Goal: Task Accomplishment & Management: Use online tool/utility

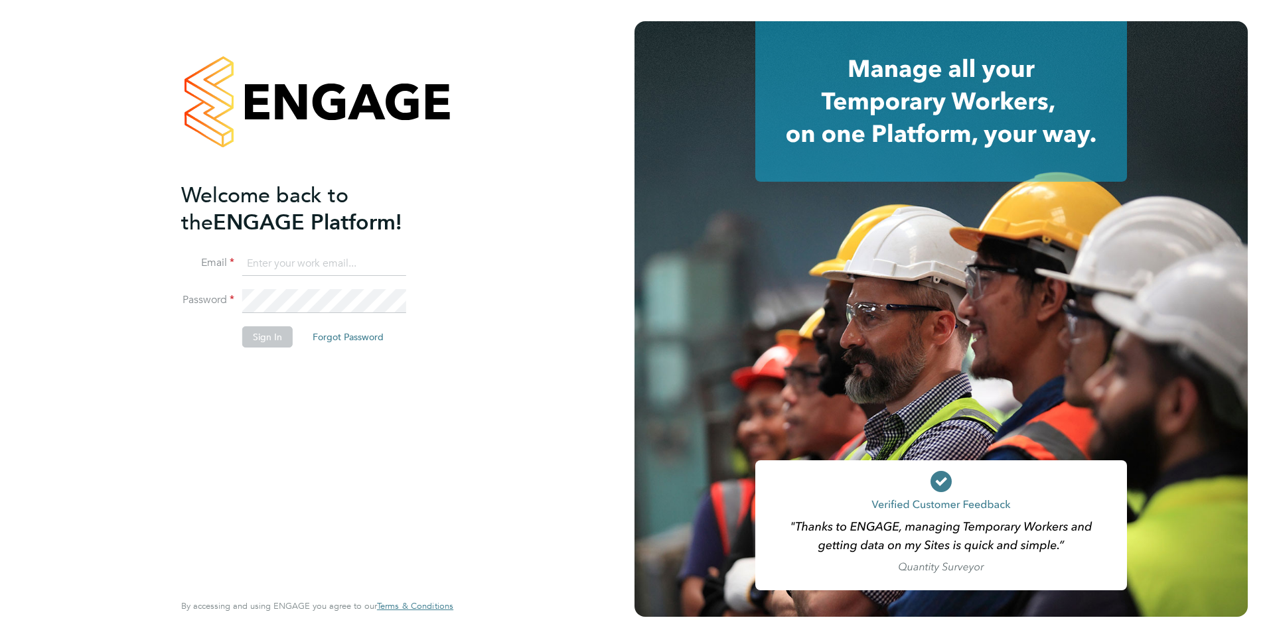
type input "[PERSON_NAME][EMAIL_ADDRESS][DOMAIN_NAME]"
click at [255, 342] on button "Sign In" at bounding box center [267, 336] width 50 height 21
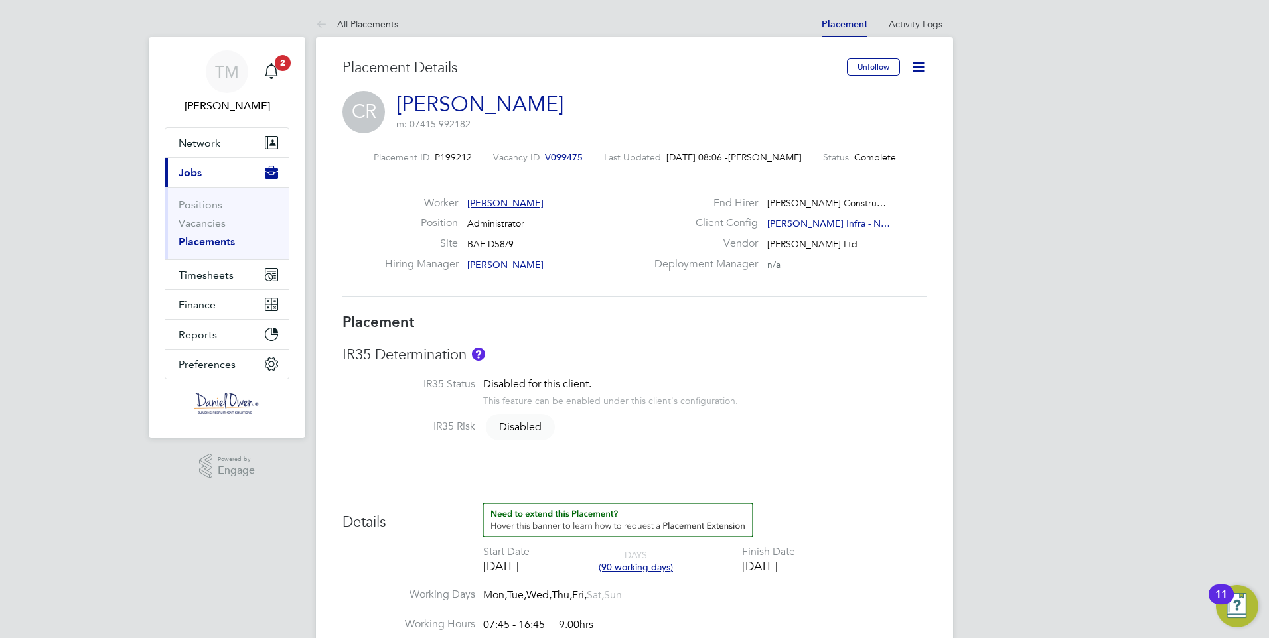
scroll to position [21, 262]
click at [212, 283] on button "Timesheets" at bounding box center [226, 274] width 123 height 29
click at [208, 275] on span "Timesheets" at bounding box center [205, 275] width 55 height 13
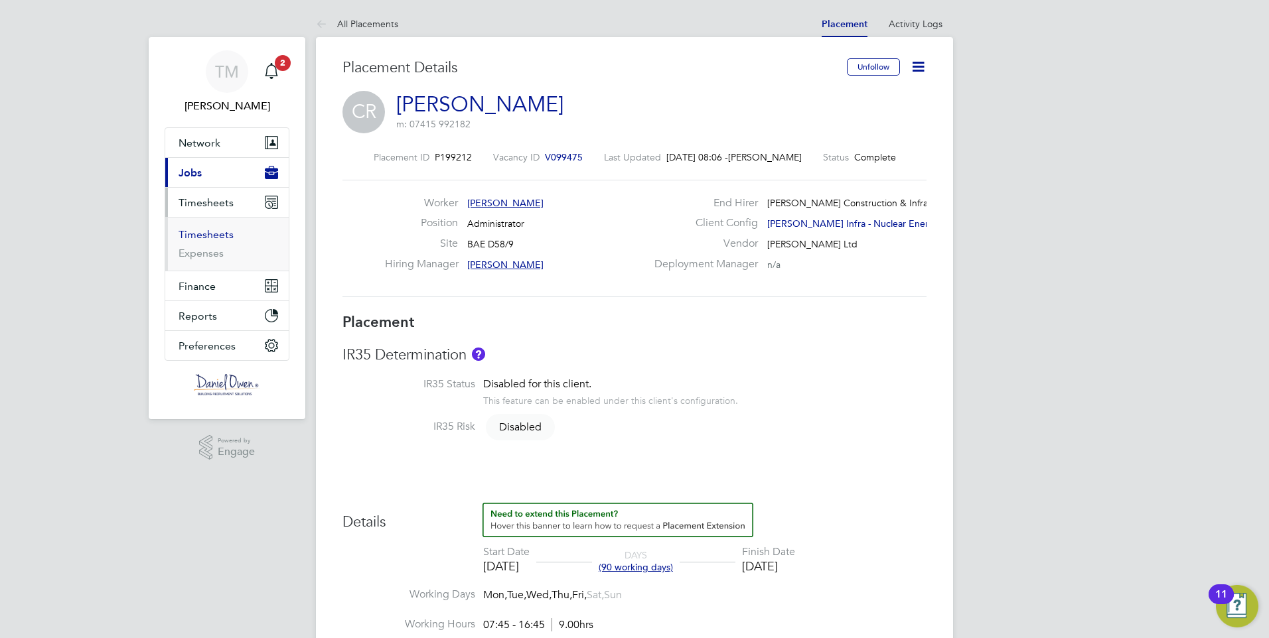
click at [204, 234] on link "Timesheets" at bounding box center [205, 234] width 55 height 13
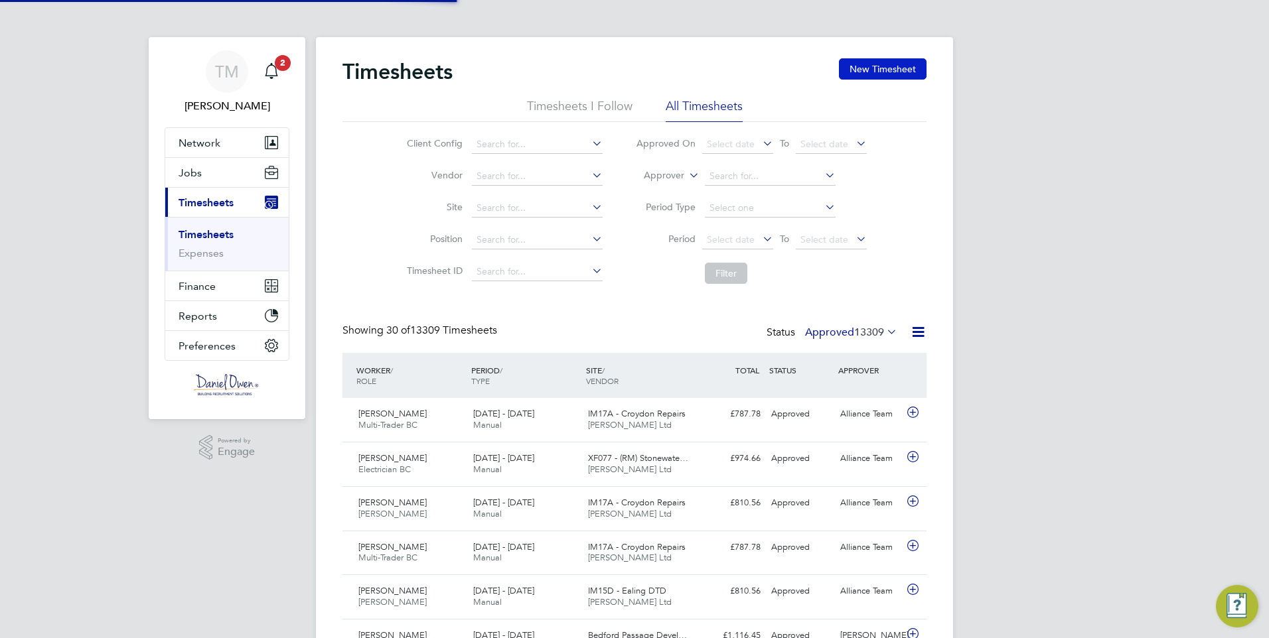
scroll to position [7, 7]
click at [894, 64] on button "New Timesheet" at bounding box center [883, 68] width 88 height 21
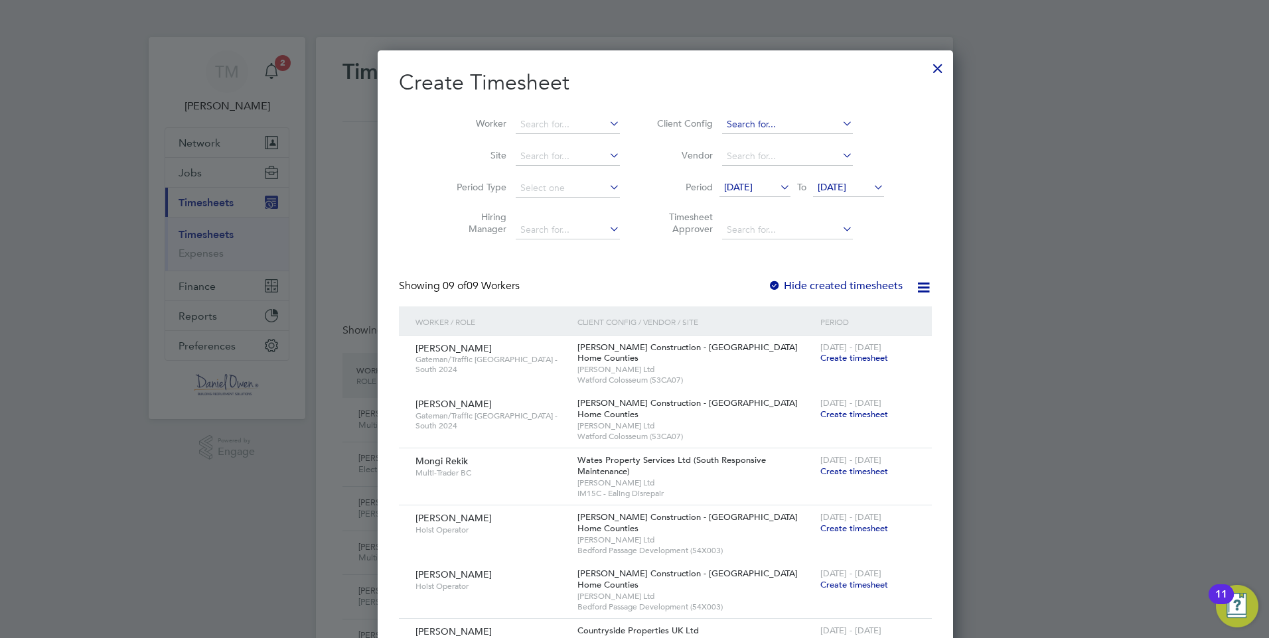
click at [926, 70] on div at bounding box center [938, 65] width 24 height 24
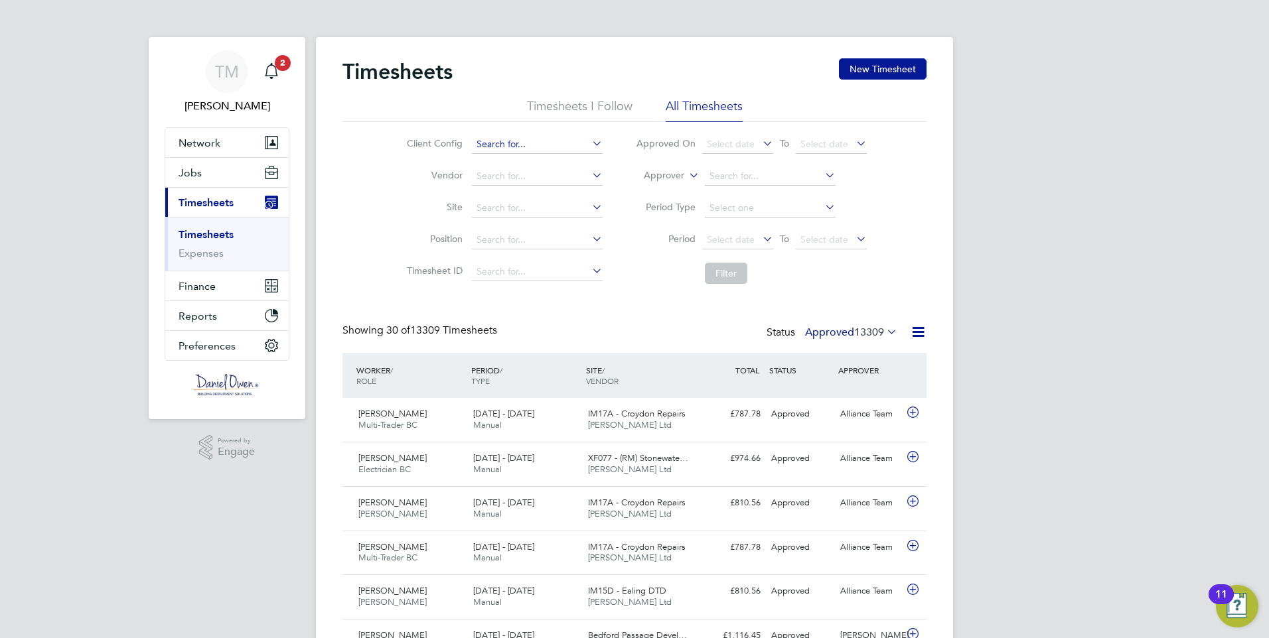
click at [525, 141] on input at bounding box center [537, 144] width 131 height 19
type input "[PERSON_NAME]"
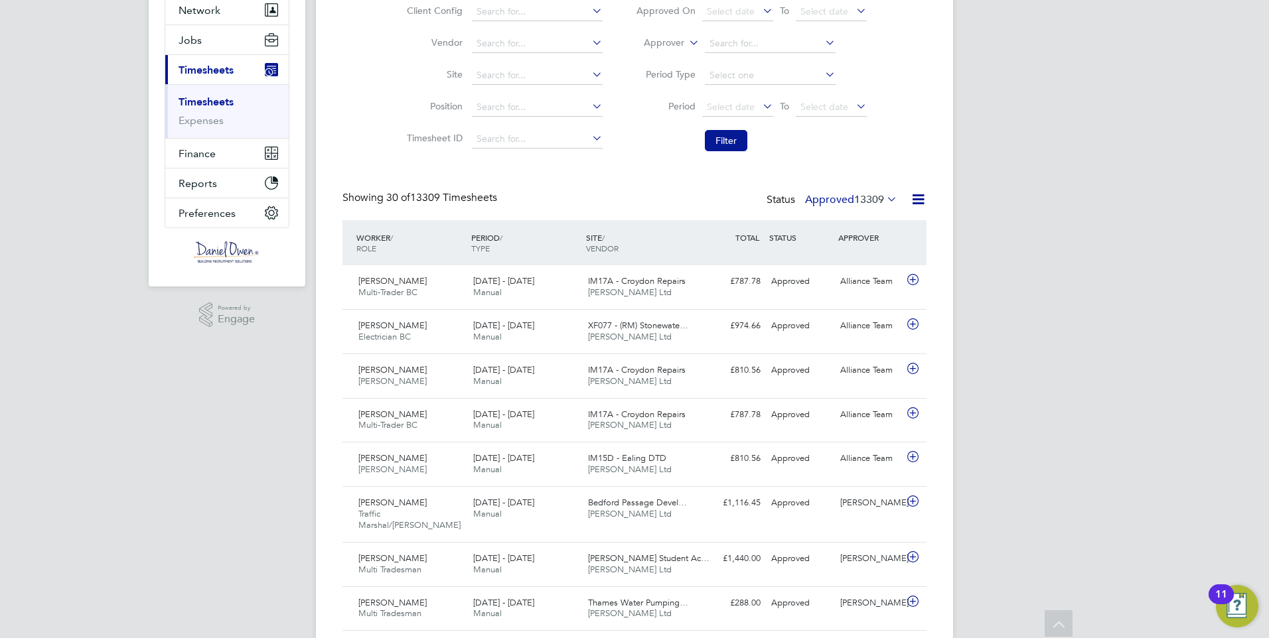
click at [376, 240] on div "WORKER / ROLE" at bounding box center [410, 243] width 115 height 35
click at [867, 194] on span "13309" at bounding box center [869, 199] width 30 height 13
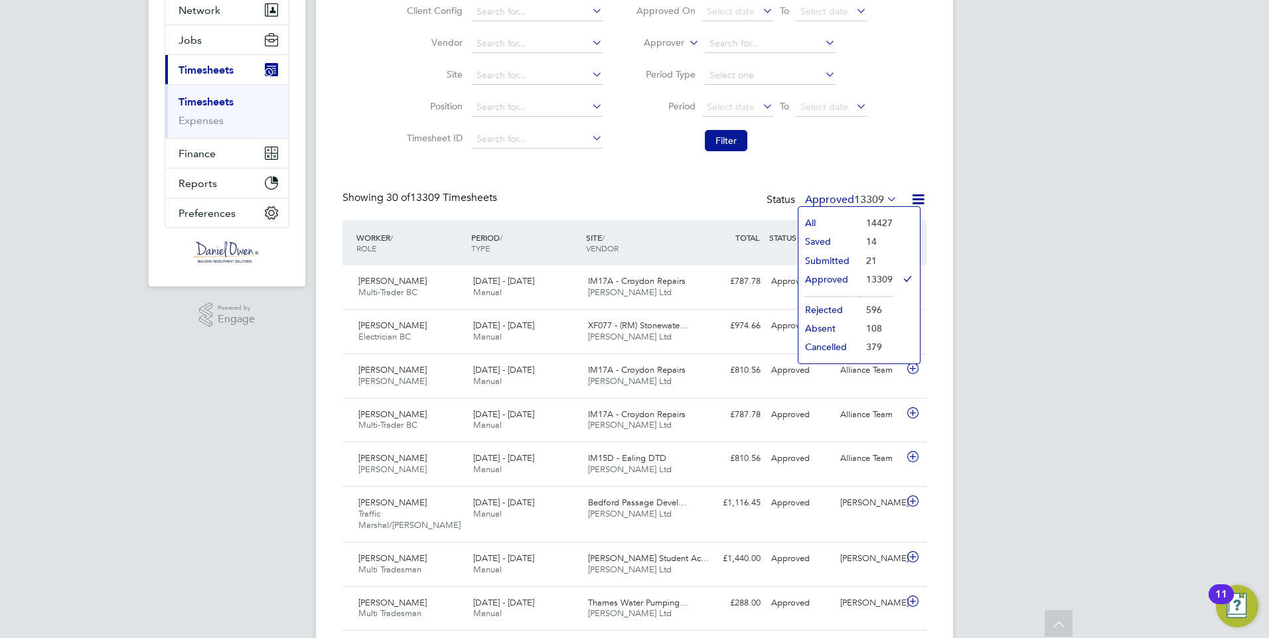
click at [838, 221] on li "All" at bounding box center [828, 223] width 61 height 19
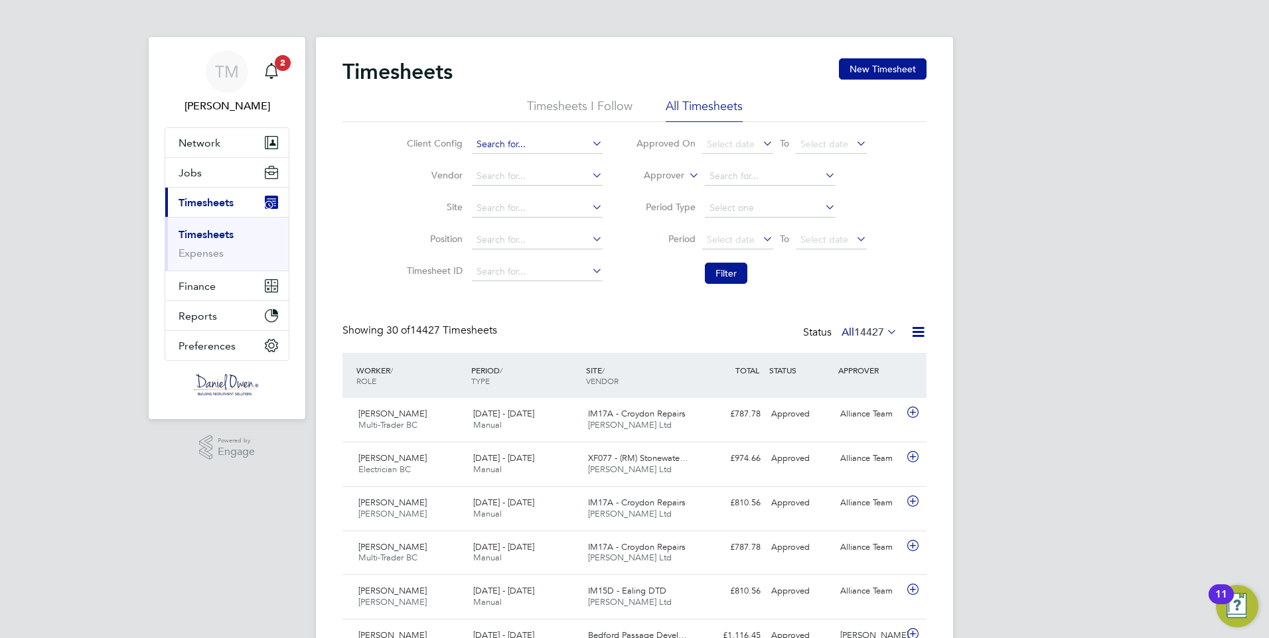
click at [492, 145] on input at bounding box center [537, 144] width 131 height 19
type input "[PERSON_NAME]"
click at [883, 72] on button "New Timesheet" at bounding box center [883, 68] width 88 height 21
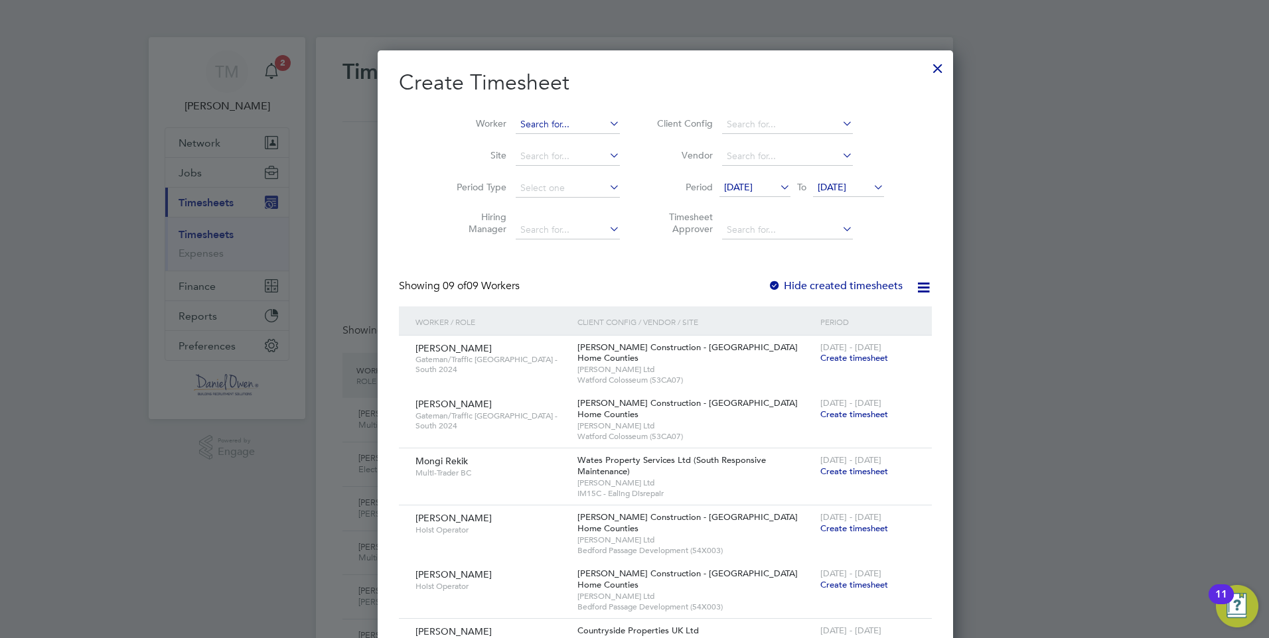
click at [516, 118] on input at bounding box center [568, 124] width 104 height 19
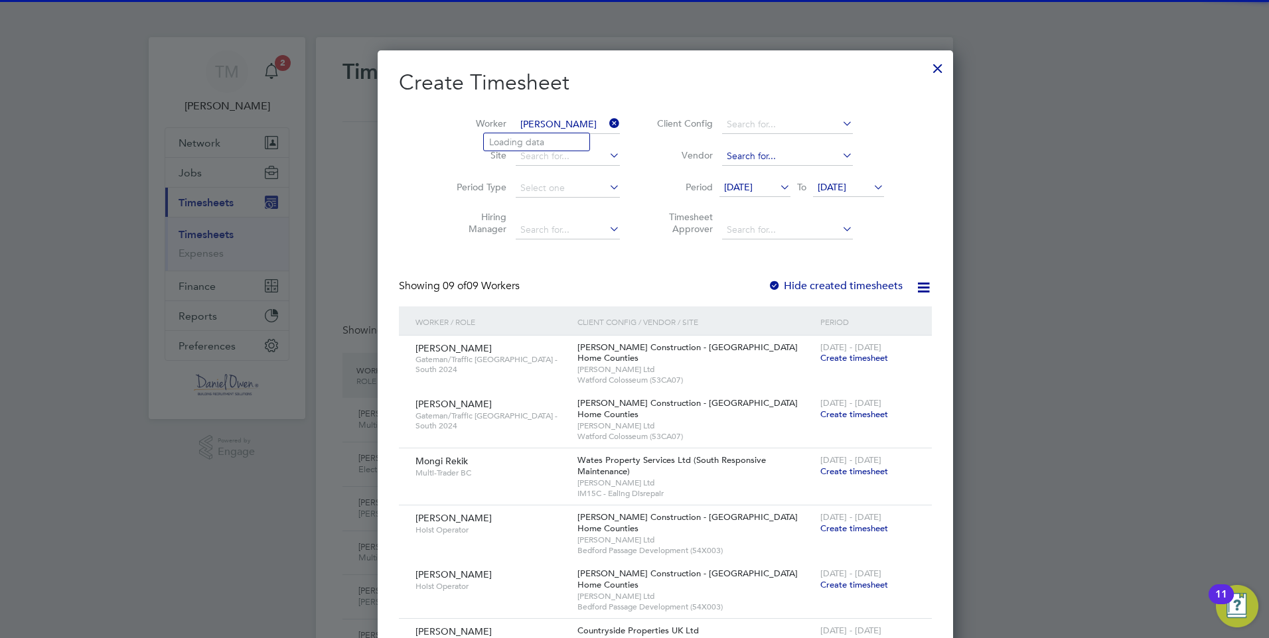
type input "[PERSON_NAME]"
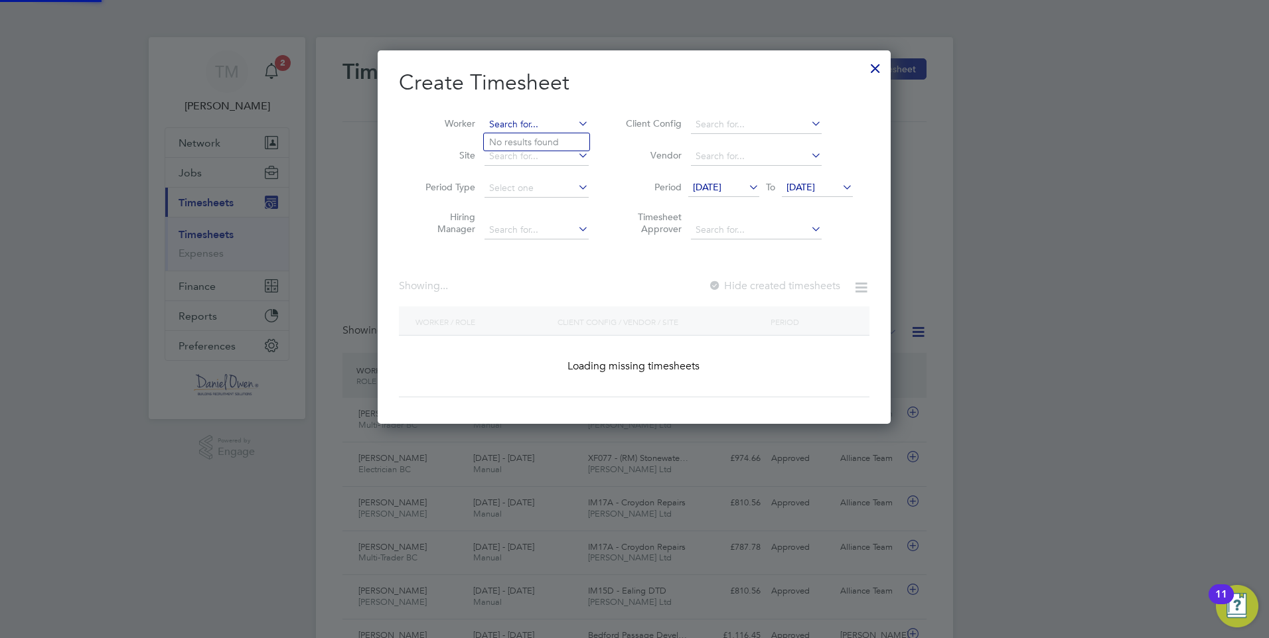
click at [541, 121] on input at bounding box center [536, 124] width 104 height 19
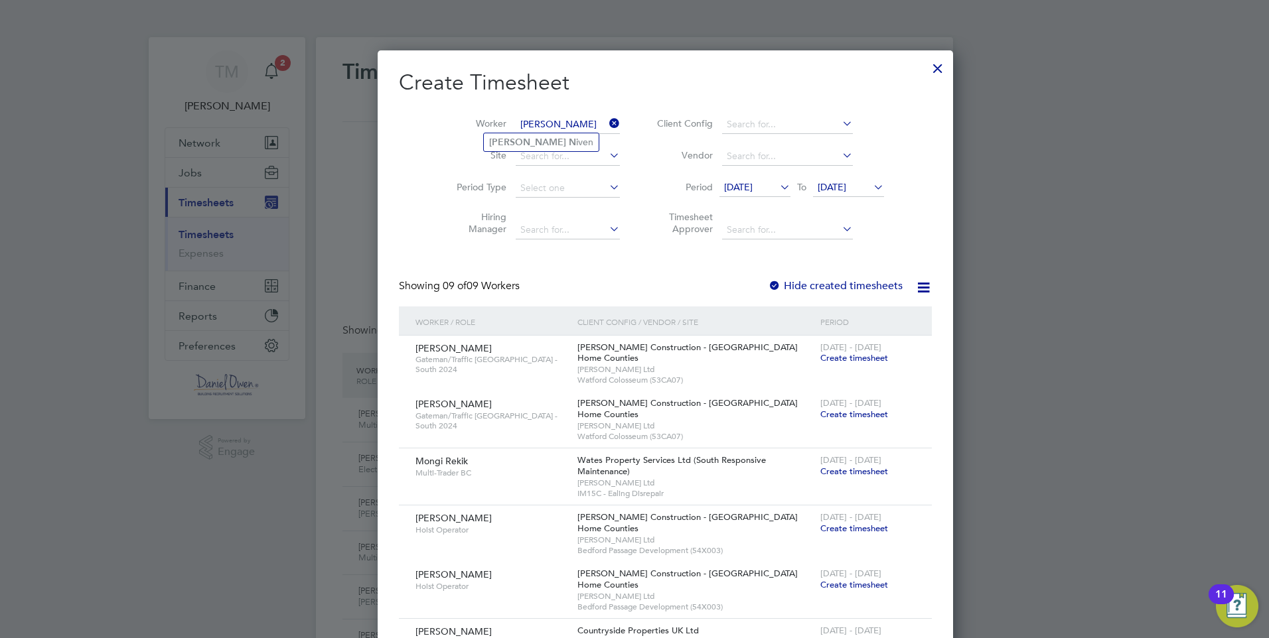
click at [574, 136] on li "[PERSON_NAME]" at bounding box center [541, 142] width 115 height 18
type input "[PERSON_NAME]"
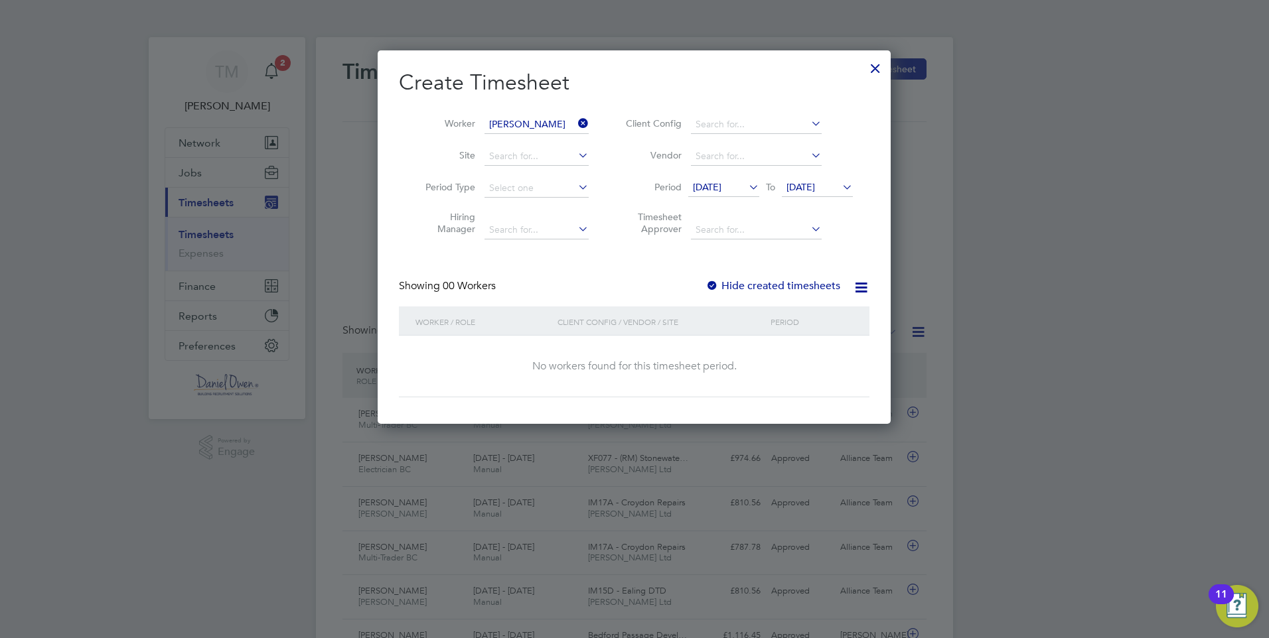
click at [839, 191] on icon at bounding box center [839, 187] width 0 height 19
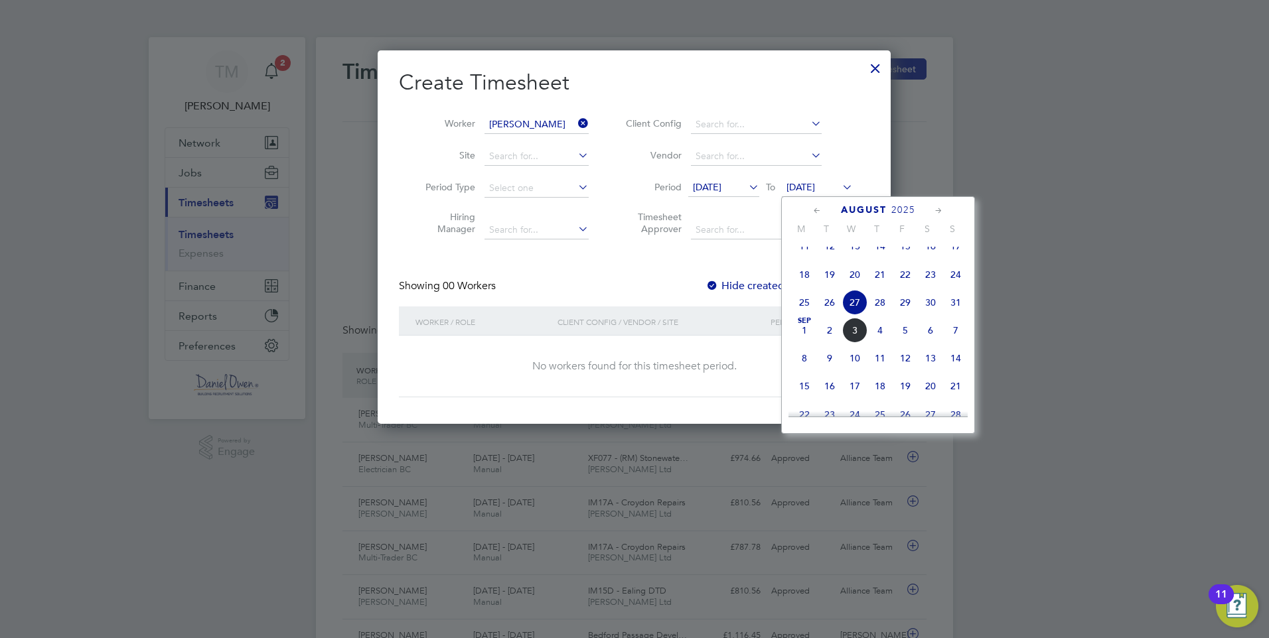
click at [906, 313] on span "29" at bounding box center [904, 302] width 25 height 25
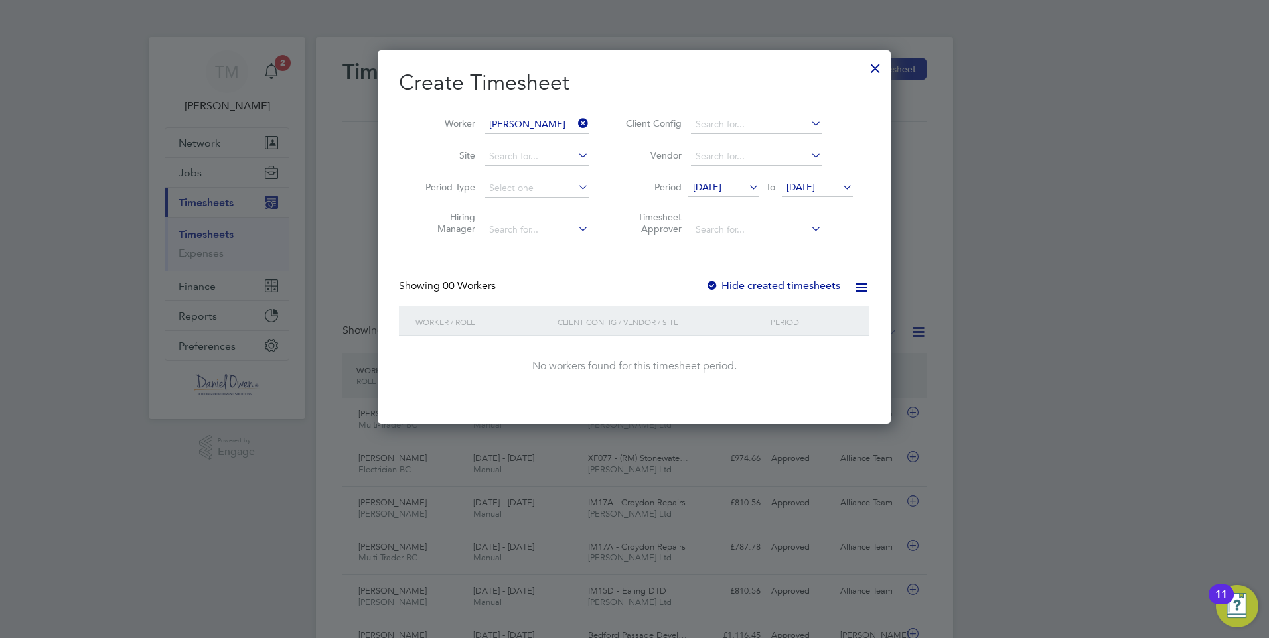
click at [721, 192] on span "[DATE]" at bounding box center [707, 187] width 29 height 12
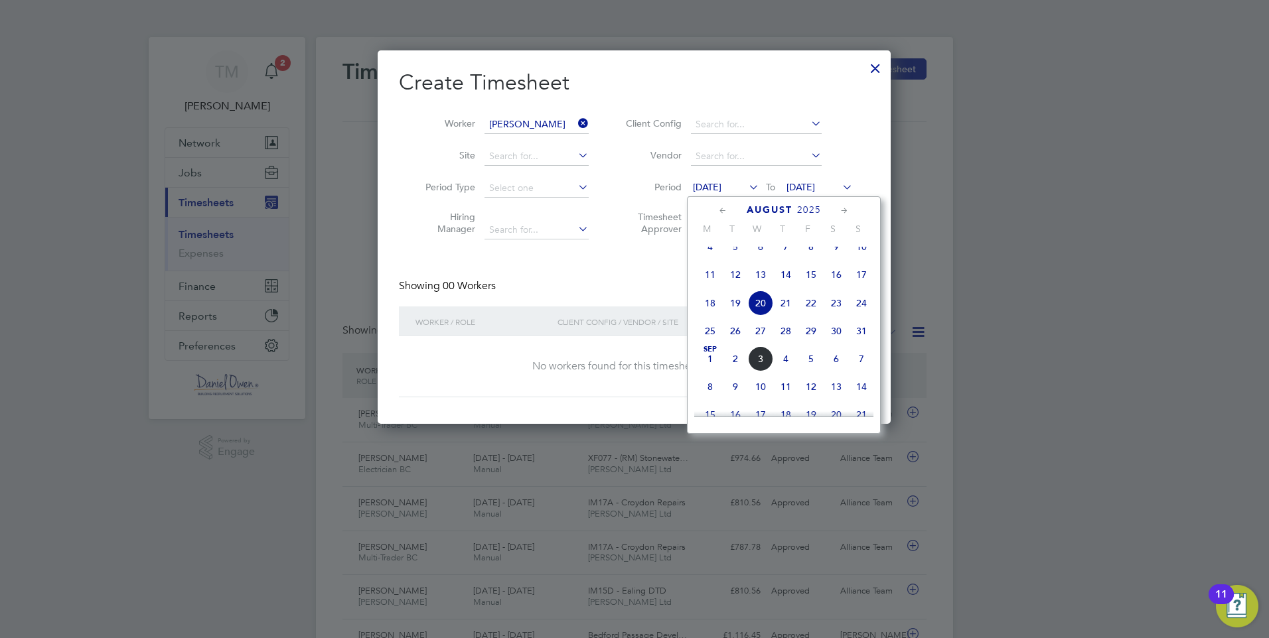
click at [814, 316] on span "22" at bounding box center [810, 303] width 25 height 25
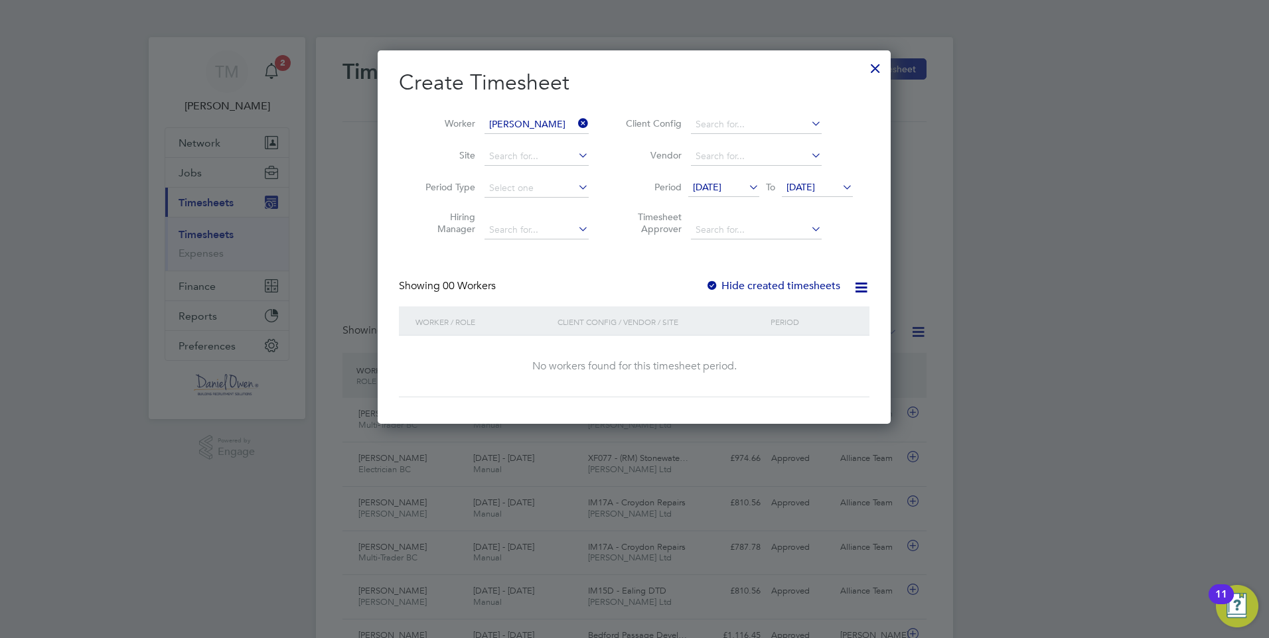
click at [815, 187] on span "[DATE]" at bounding box center [800, 187] width 29 height 12
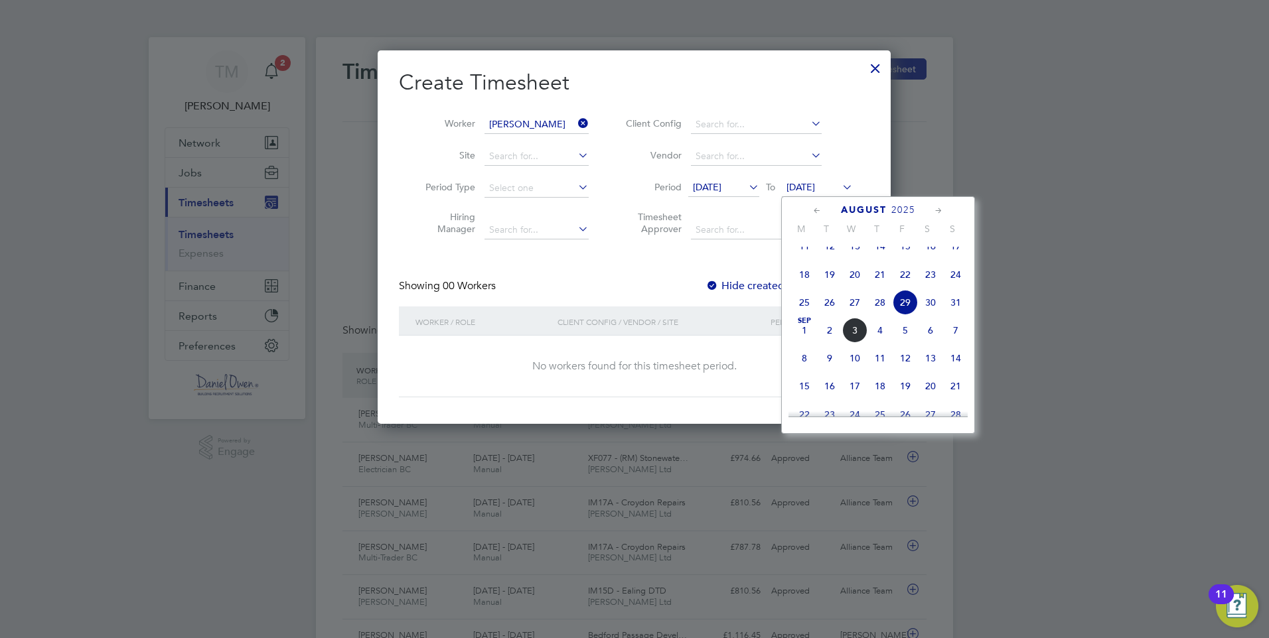
click at [931, 315] on span "30" at bounding box center [930, 302] width 25 height 25
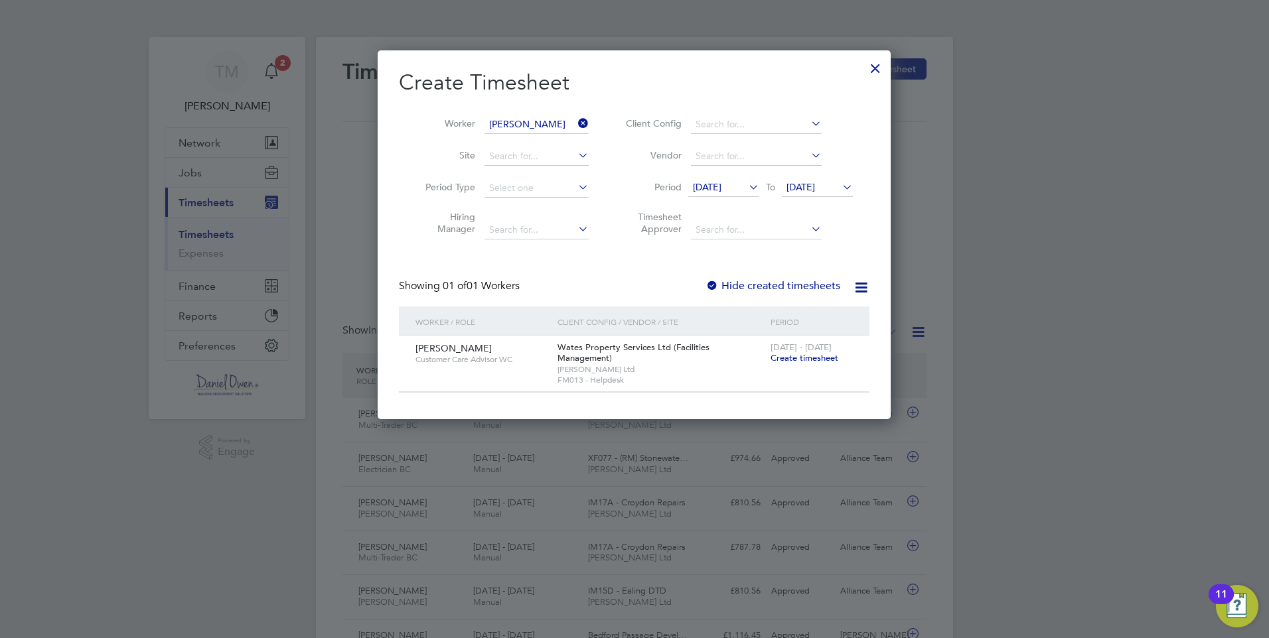
click at [594, 364] on span "[PERSON_NAME] Ltd" at bounding box center [660, 369] width 206 height 11
click at [551, 364] on div "[PERSON_NAME] Customer Care Advisor WC" at bounding box center [483, 354] width 142 height 36
click at [782, 285] on label "Hide created timesheets" at bounding box center [772, 285] width 135 height 13
click at [793, 358] on span "Create timesheet" at bounding box center [804, 357] width 68 height 11
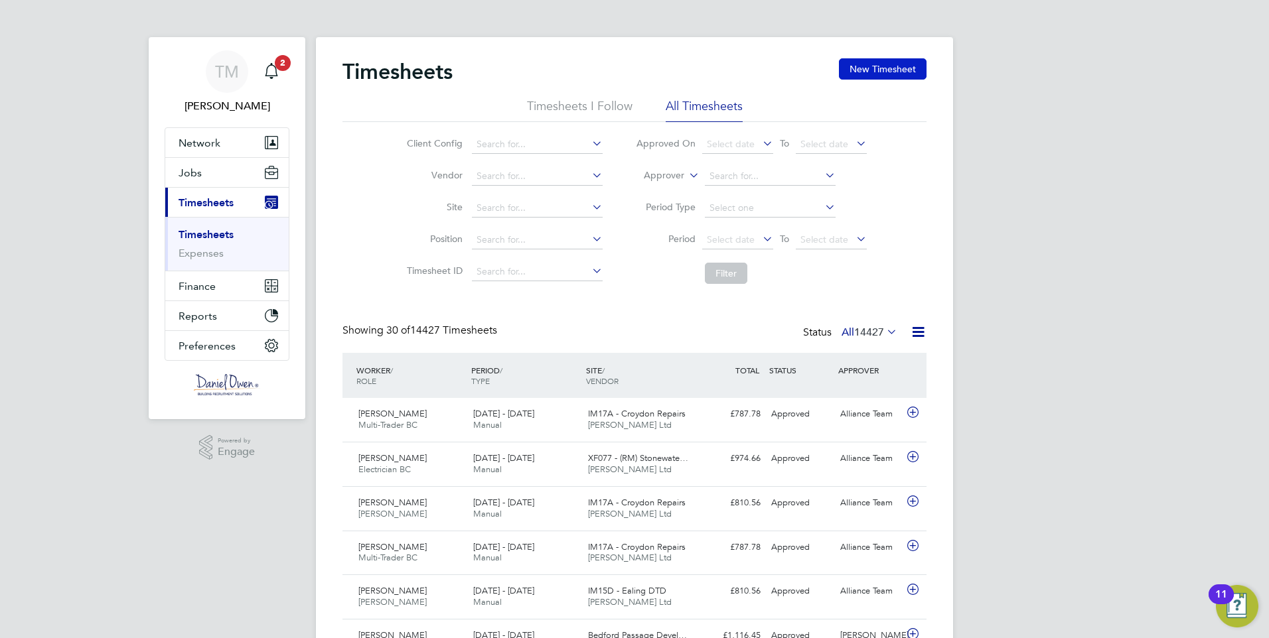
click at [868, 78] on button "New Timesheet" at bounding box center [883, 68] width 88 height 21
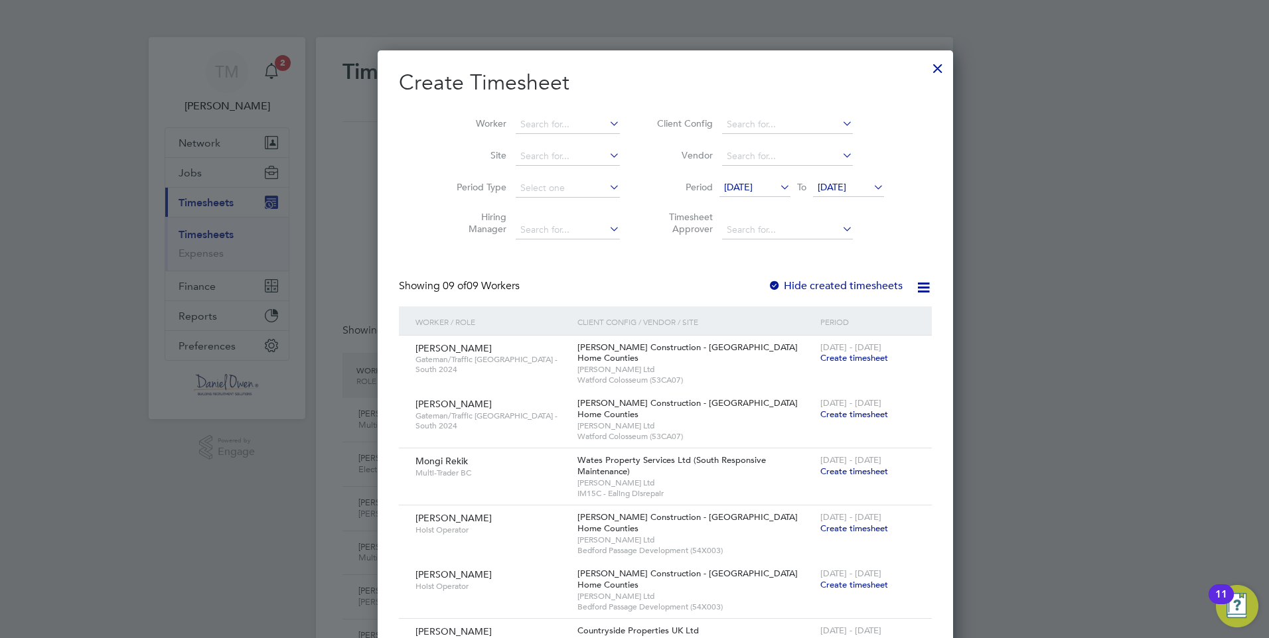
click at [780, 289] on label "Hide created timesheets" at bounding box center [835, 285] width 135 height 13
click at [724, 184] on span "[DATE]" at bounding box center [738, 187] width 29 height 12
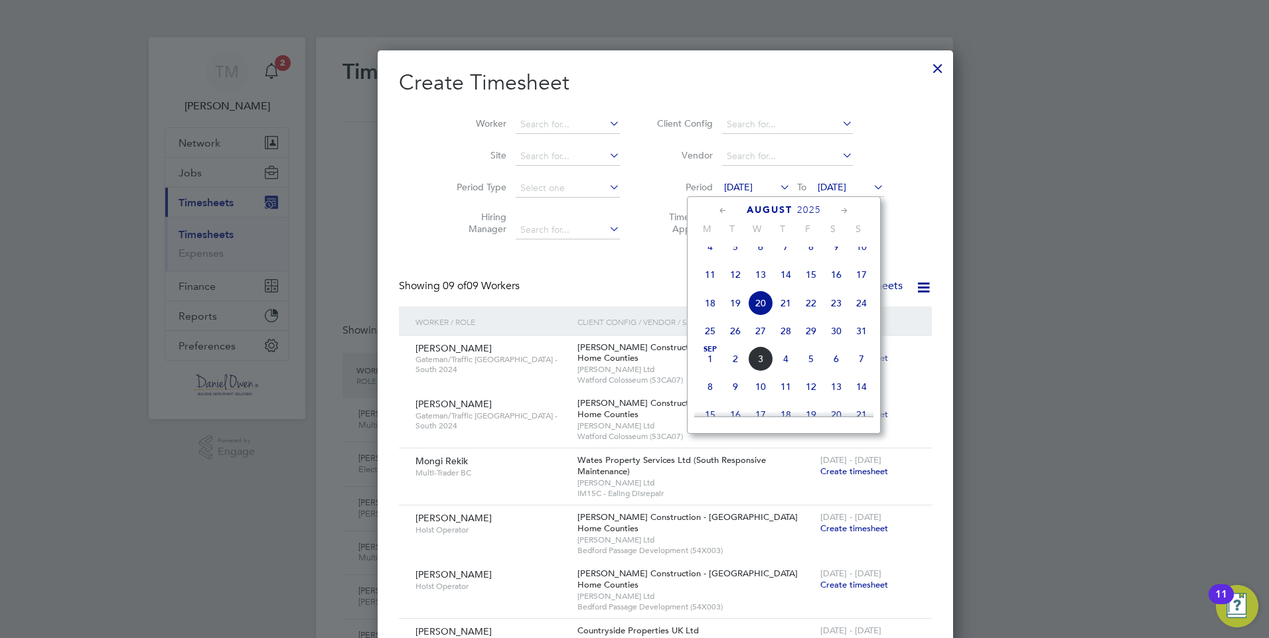
click at [705, 259] on span "4" at bounding box center [709, 246] width 25 height 25
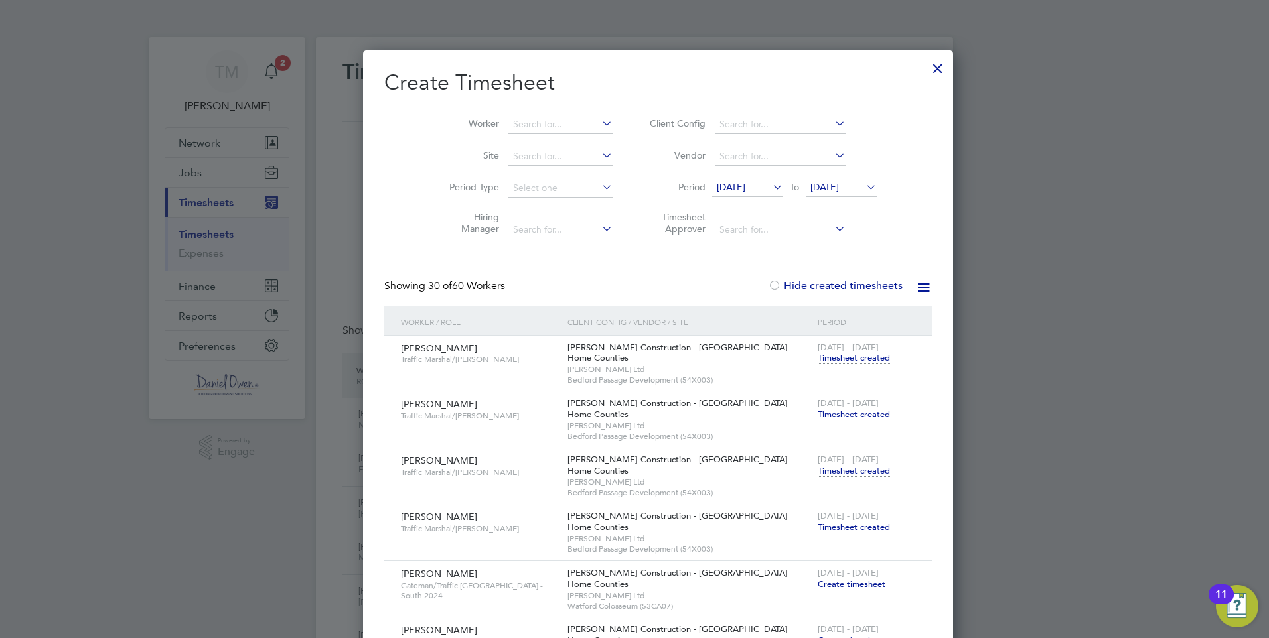
click at [823, 184] on span "[DATE]" at bounding box center [824, 187] width 29 height 12
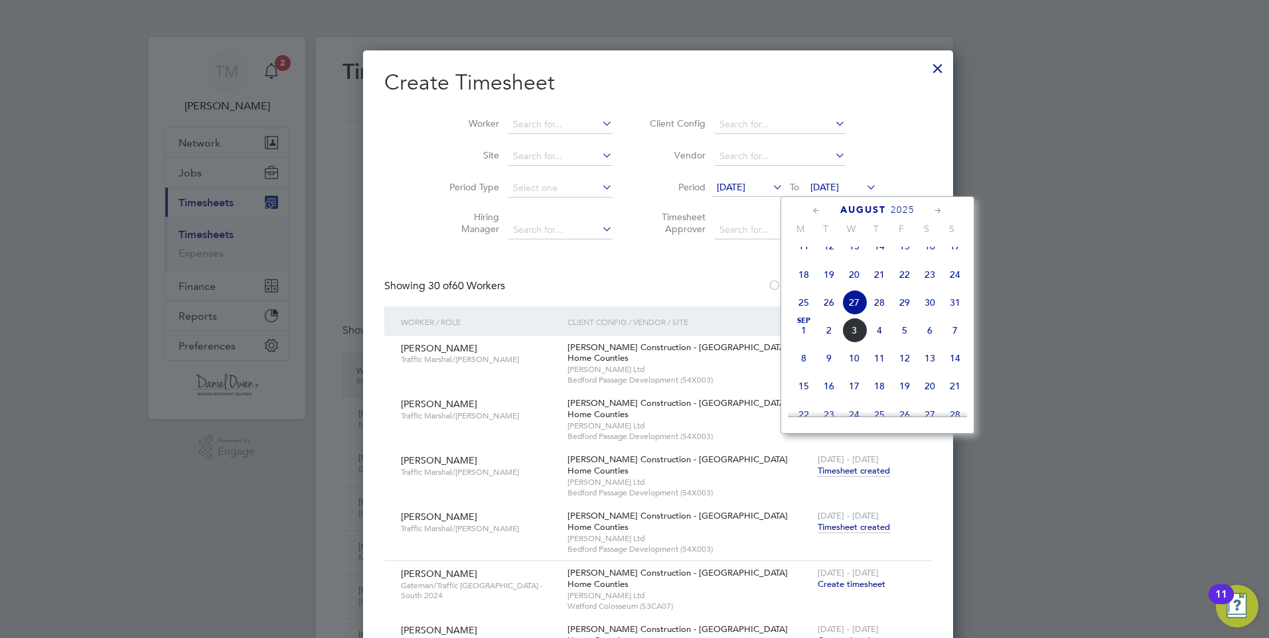
click at [929, 315] on span "30" at bounding box center [929, 302] width 25 height 25
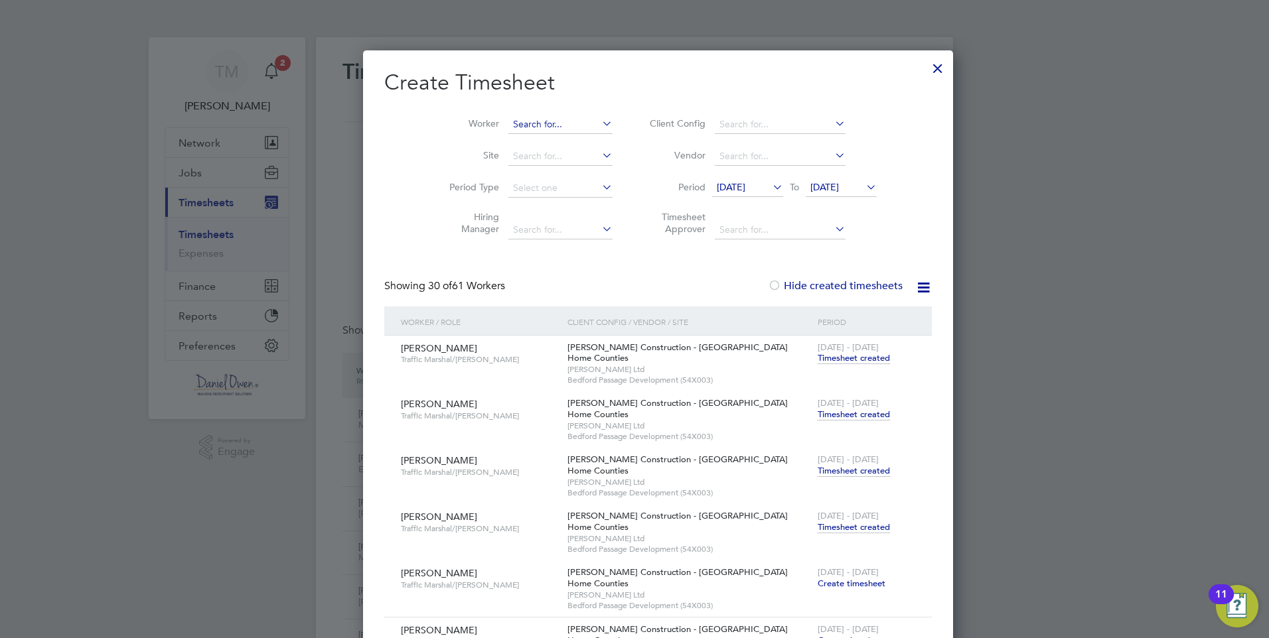
click at [536, 124] on input at bounding box center [560, 124] width 104 height 19
click at [537, 141] on li "[PERSON_NAME]" at bounding box center [541, 142] width 115 height 18
type input "[PERSON_NAME]"
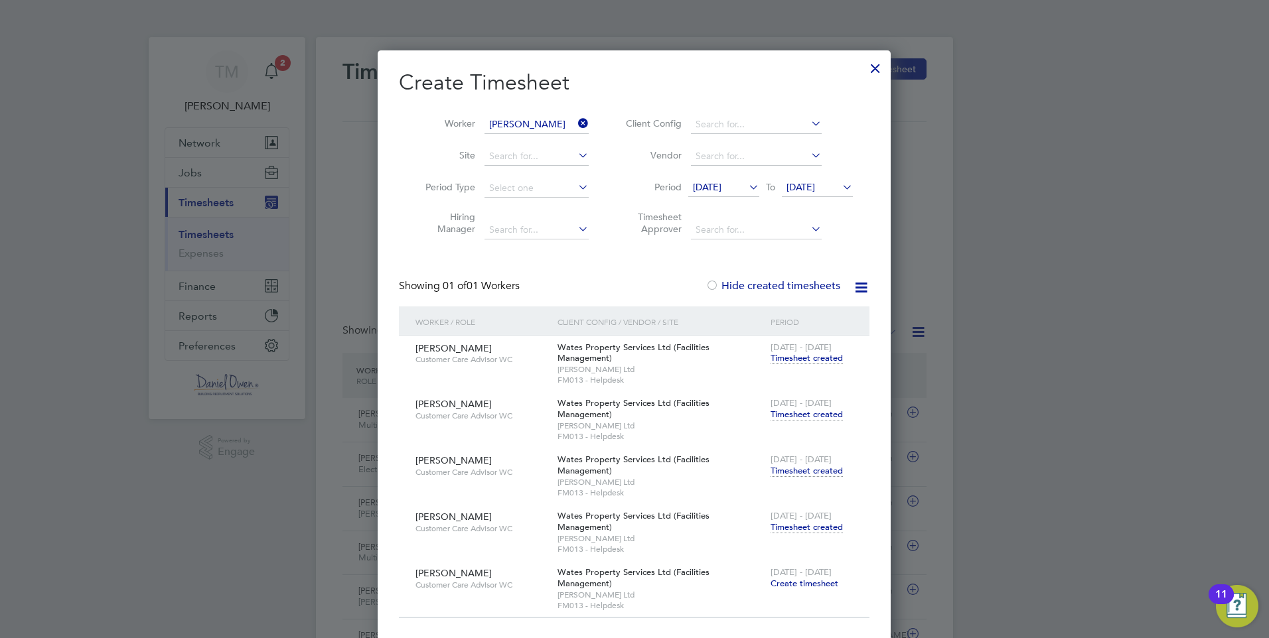
click at [812, 521] on span "Timesheet created" at bounding box center [806, 527] width 72 height 12
